Goal: Check status: Check status

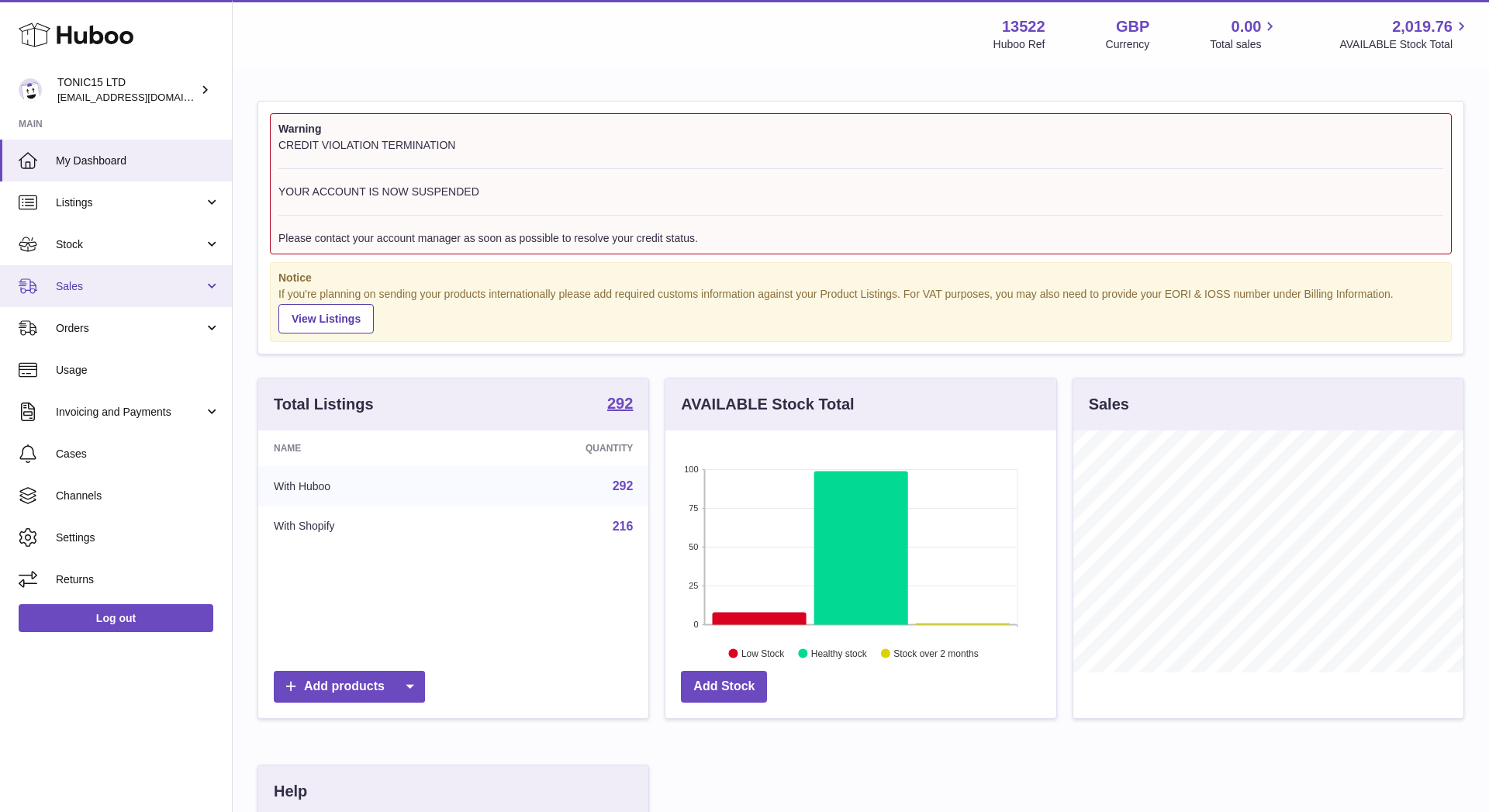
scroll to position [242, 391]
click at [84, 277] on link "Sales" at bounding box center [116, 285] width 232 height 42
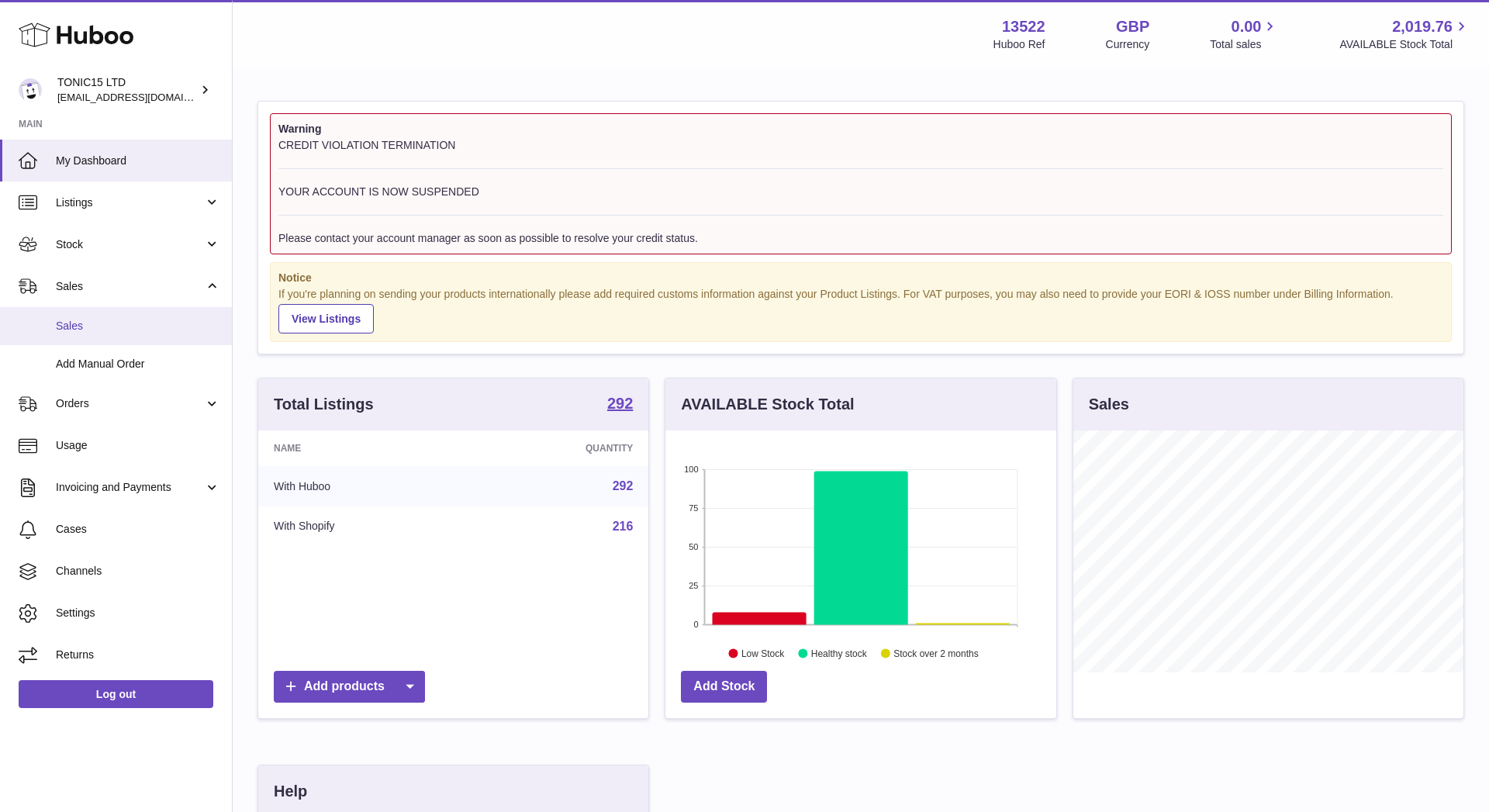
click at [78, 319] on span "Sales" at bounding box center [138, 326] width 164 height 15
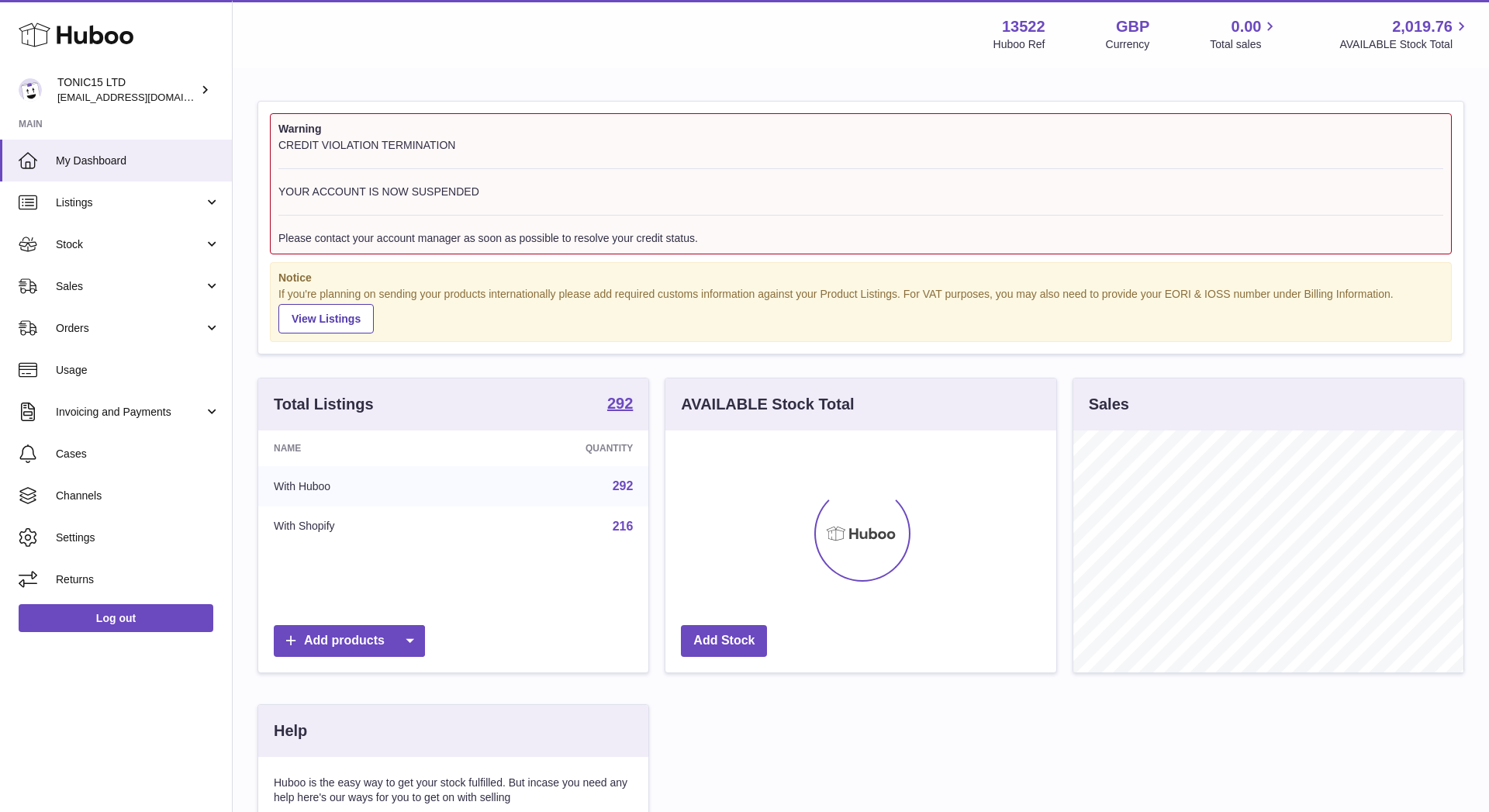
scroll to position [242, 391]
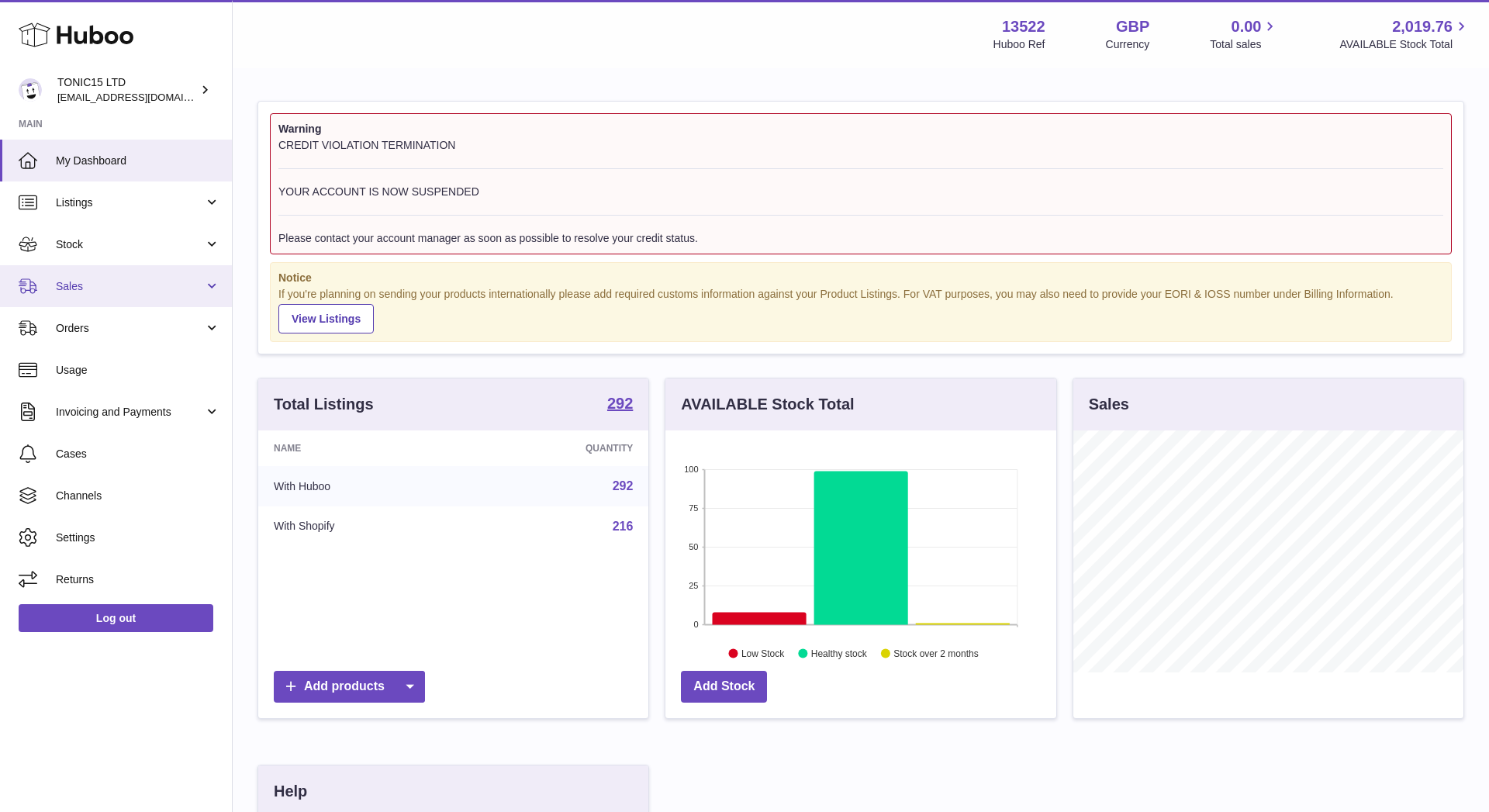
click at [176, 268] on link "Sales" at bounding box center [116, 285] width 232 height 42
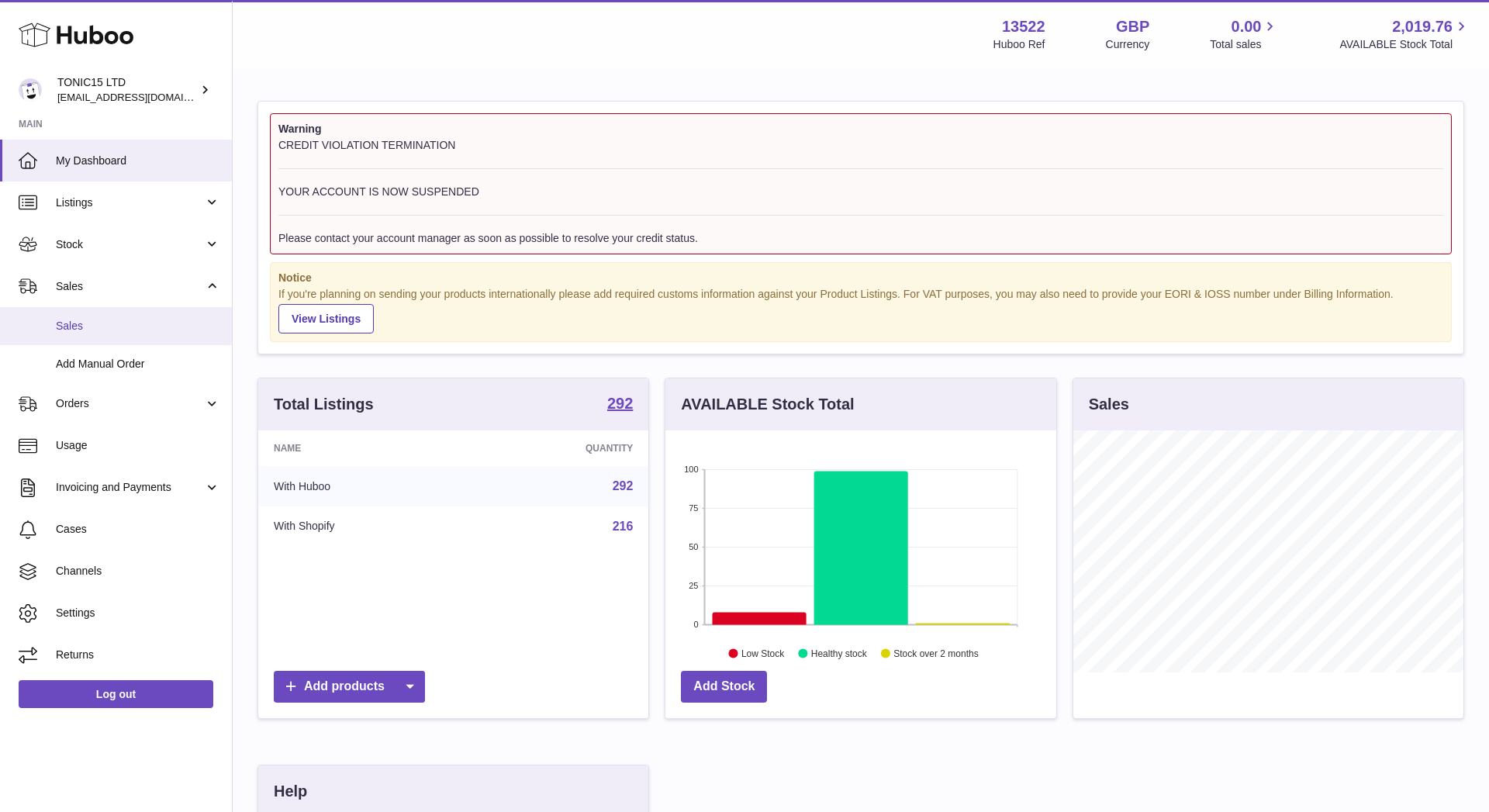
click at [144, 324] on span "Sales" at bounding box center [138, 326] width 164 height 15
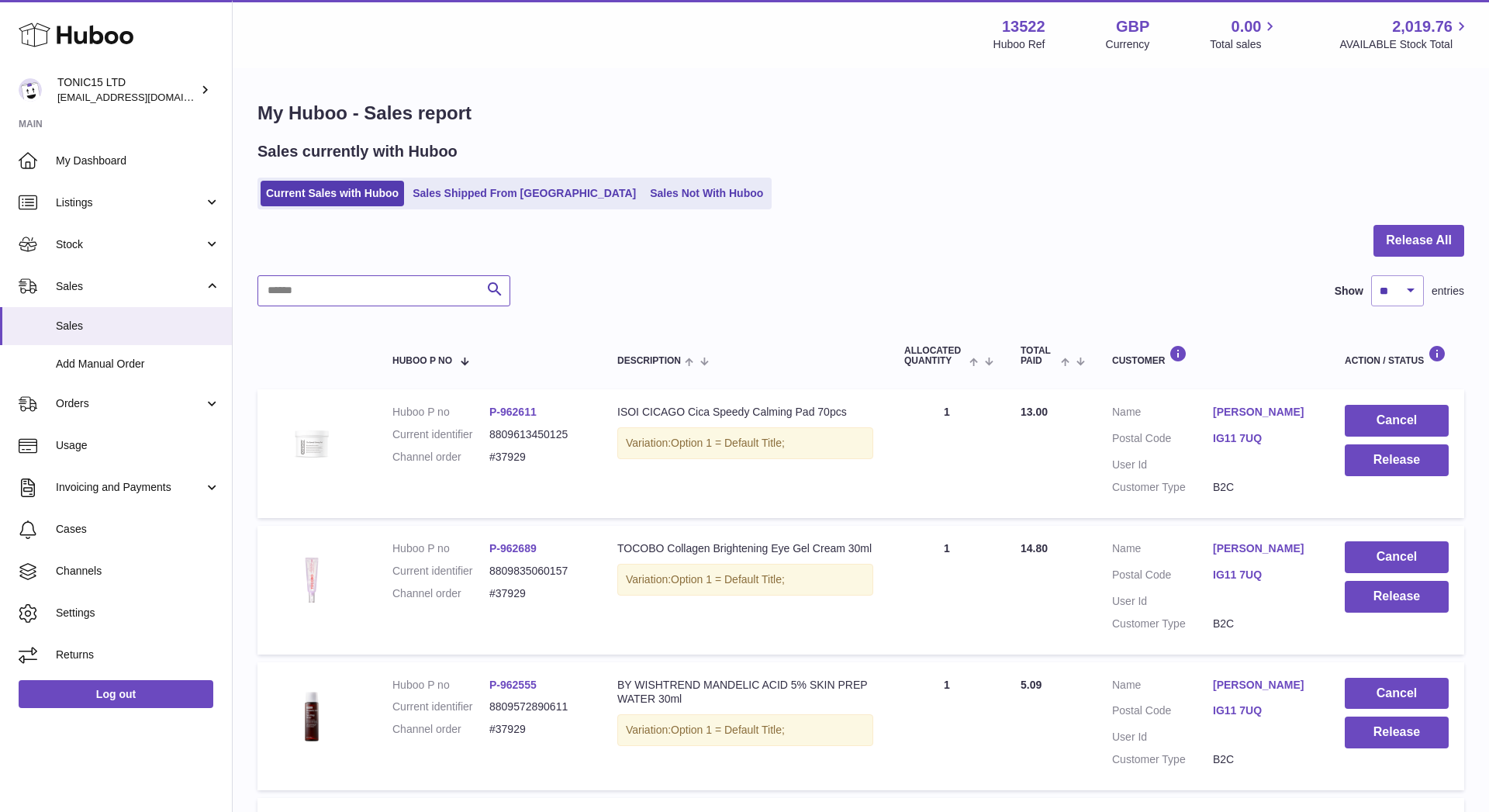
click at [330, 294] on input "text" at bounding box center [383, 290] width 253 height 31
click at [416, 175] on div "Sales currently with Huboo Current Sales with Huboo Sales Shipped From [GEOGRAP…" at bounding box center [860, 175] width 1207 height 69
click at [452, 204] on link "Sales Shipped From [GEOGRAPHIC_DATA]" at bounding box center [524, 193] width 234 height 25
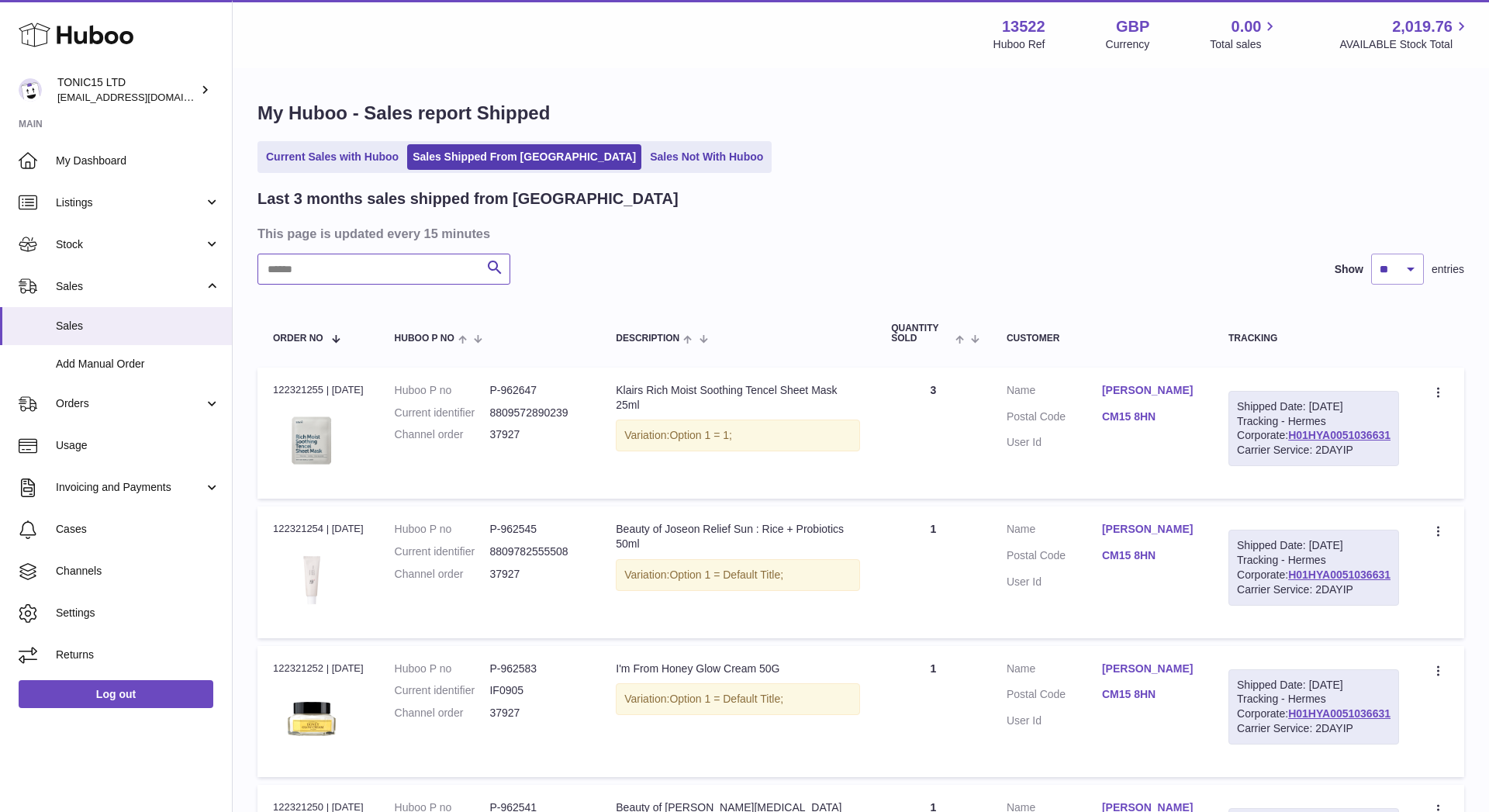
click at [405, 278] on input "text" at bounding box center [383, 269] width 253 height 31
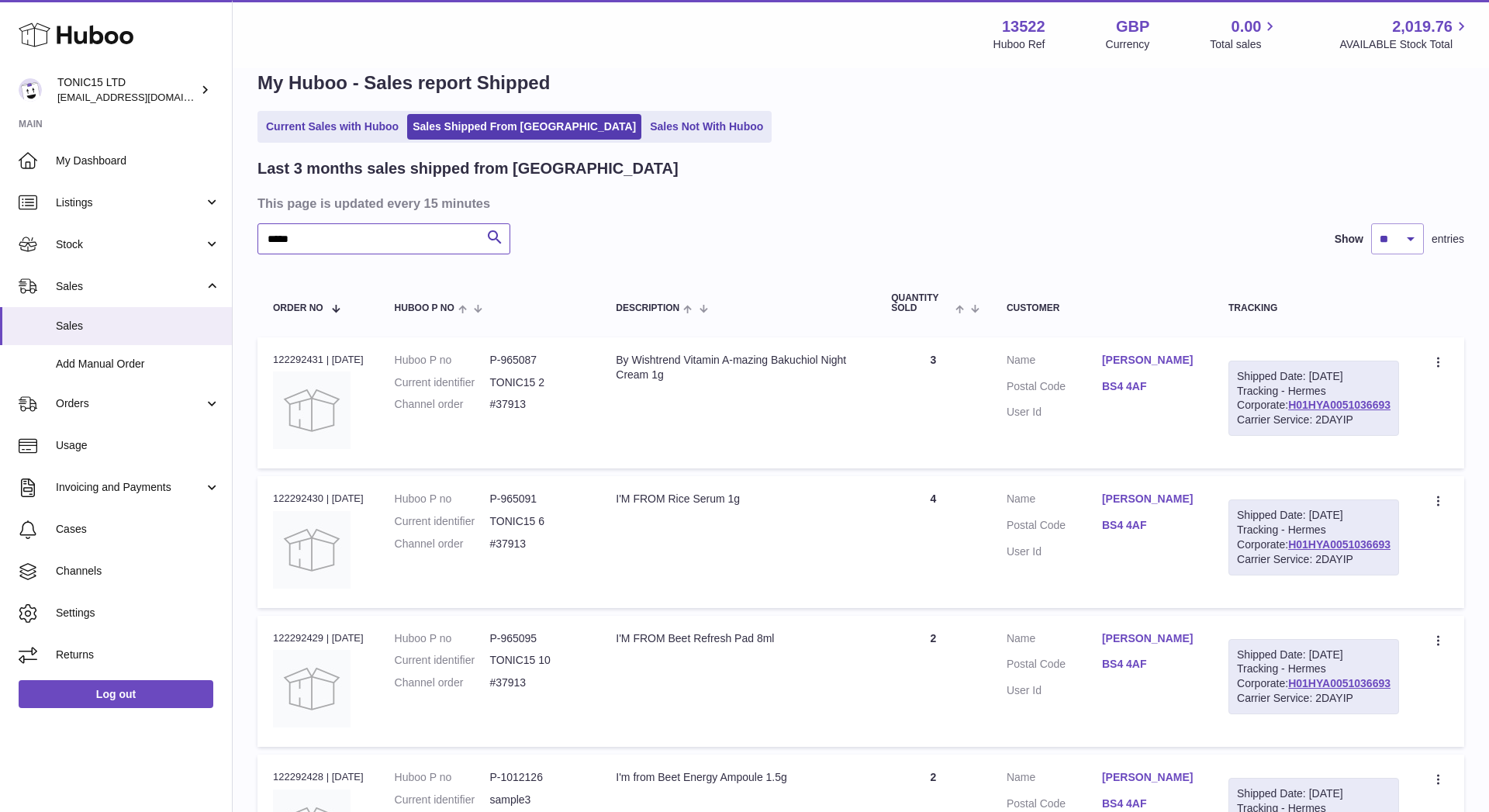
scroll to position [6, 0]
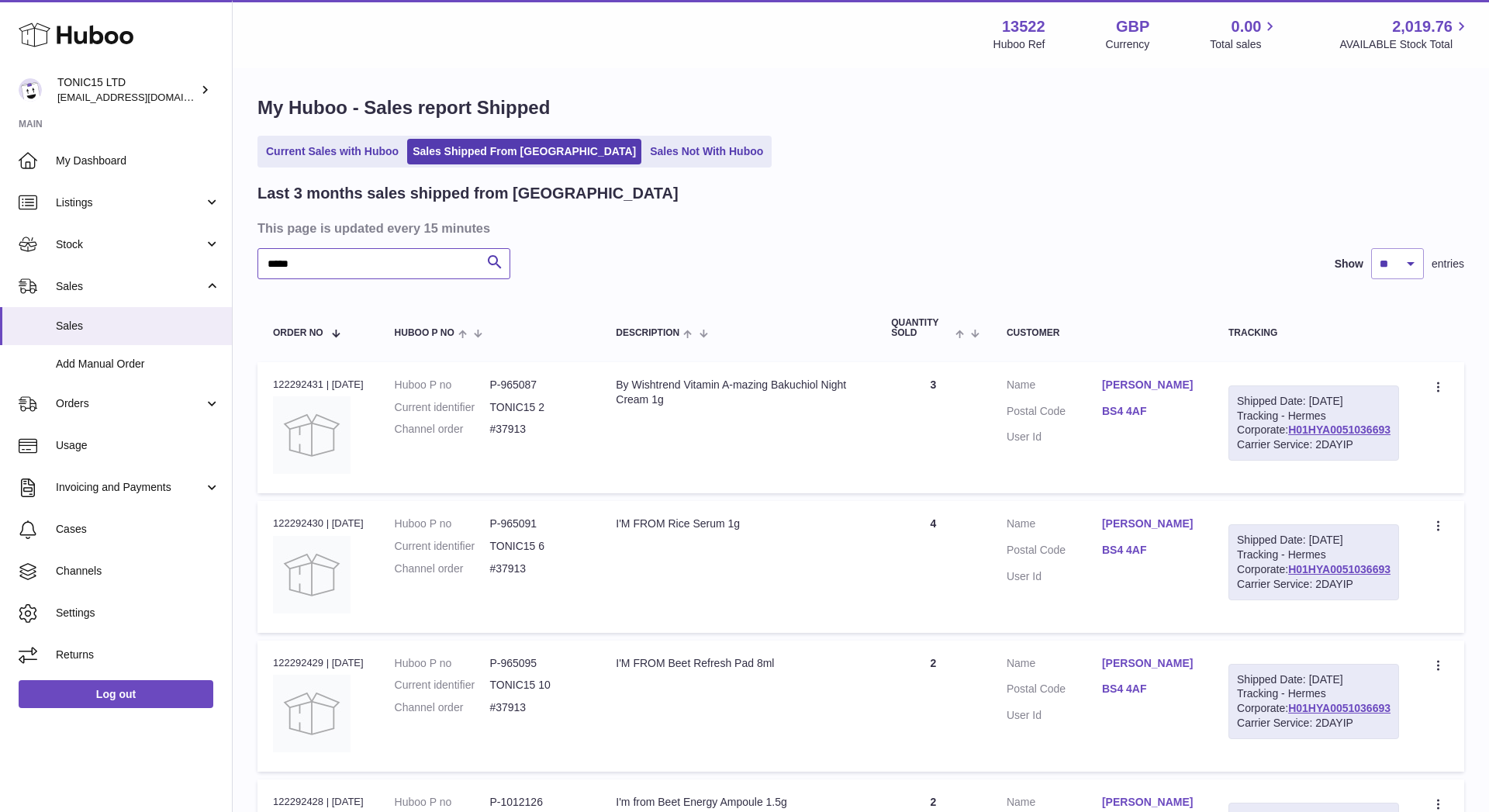
type input "*****"
select select "**"
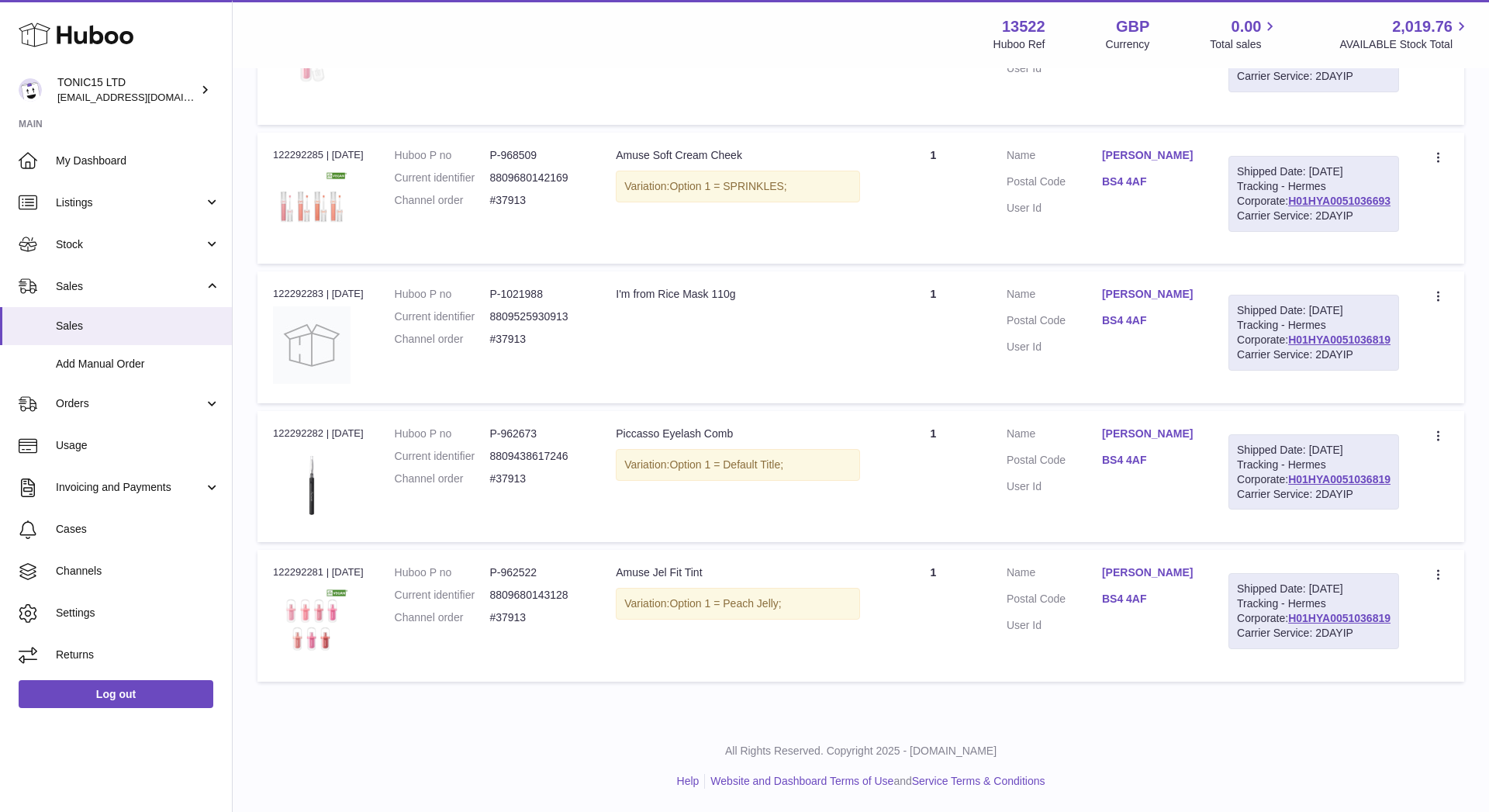
scroll to position [1846, 0]
drag, startPoint x: 794, startPoint y: 581, endPoint x: 660, endPoint y: 558, distance: 136.0
click at [660, 557] on td "Description Amuse Jel Fit Tint Variation: Option 1 = Peach Jelly;" at bounding box center [737, 615] width 275 height 131
click at [820, 589] on div "Variation: Option 1 = Peach Jelly;" at bounding box center [738, 603] width 244 height 32
